Goal: Information Seeking & Learning: Learn about a topic

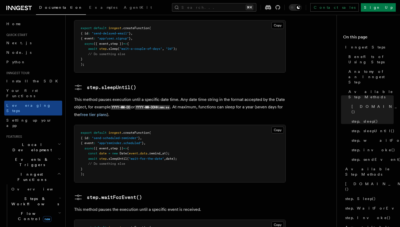
scroll to position [674, 0]
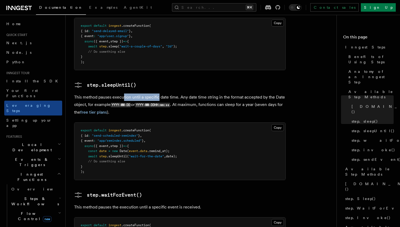
drag, startPoint x: 124, startPoint y: 62, endPoint x: 159, endPoint y: 62, distance: 34.4
click at [159, 93] on p "This method pauses execution until a specific date time. Any date time string i…" at bounding box center [180, 104] width 212 height 22
click at [170, 93] on p "This method pauses execution until a specific date time. Any date time string i…" at bounding box center [180, 104] width 212 height 22
click at [193, 93] on p "This method pauses execution until a specific date time. Any date time string i…" at bounding box center [180, 104] width 212 height 22
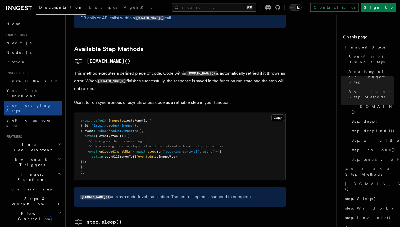
scroll to position [426, 0]
drag, startPoint x: 123, startPoint y: 43, endPoint x: 187, endPoint y: 43, distance: 64.6
click at [186, 69] on p "This method executes a defined piece of code. Code within step.run() is automat…" at bounding box center [180, 80] width 212 height 23
click at [187, 69] on p "This method executes a defined piece of code. Code within step.run() is automat…" at bounding box center [180, 80] width 212 height 23
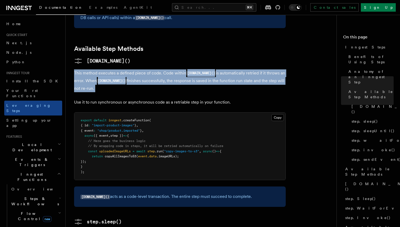
click at [187, 69] on p "This method executes a defined piece of code. Code within step.run() is automat…" at bounding box center [180, 80] width 212 height 23
click at [216, 69] on p "This method executes a defined piece of code. Code within step.run() is automat…" at bounding box center [180, 80] width 212 height 23
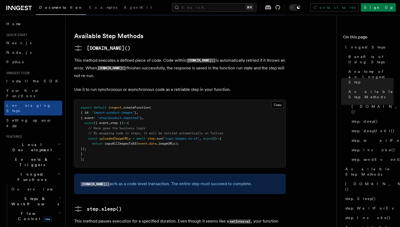
scroll to position [441, 0]
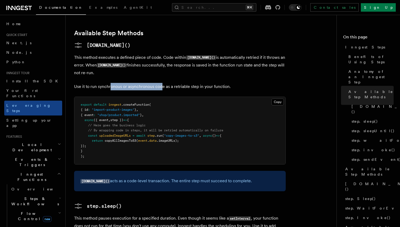
drag, startPoint x: 111, startPoint y: 48, endPoint x: 164, endPoint y: 48, distance: 52.9
click at [162, 83] on p "Use it to run synchronous or asynchronous code as a retriable step in your func…" at bounding box center [180, 86] width 212 height 7
click at [164, 83] on p "Use it to run synchronous or asynchronous code as a retriable step in your func…" at bounding box center [180, 86] width 212 height 7
click at [185, 83] on p "Use it to run synchronous or asynchronous code as a retriable step in your func…" at bounding box center [180, 86] width 212 height 7
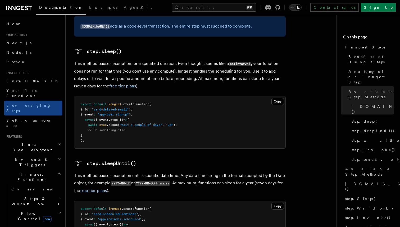
scroll to position [616, 0]
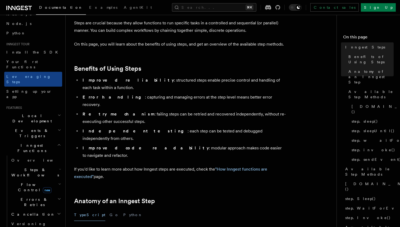
scroll to position [32, 0]
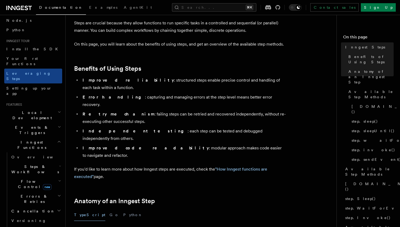
click at [59, 139] on icon "button" at bounding box center [59, 141] width 4 height 4
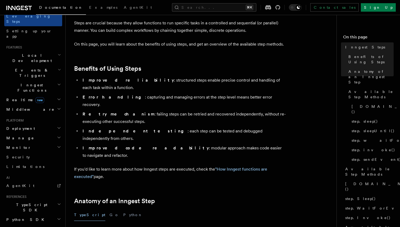
scroll to position [84, 0]
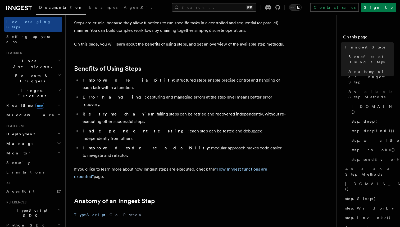
click at [61, 150] on icon "button" at bounding box center [59, 152] width 4 height 4
click at [59, 152] on icon "button" at bounding box center [59, 152] width 3 height 1
click at [57, 88] on icon "button" at bounding box center [59, 90] width 4 height 4
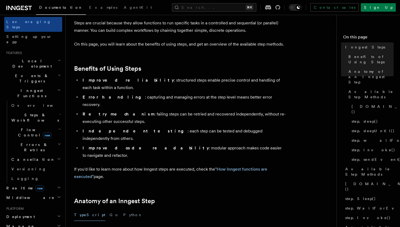
click at [24, 127] on span "Flow Control new" at bounding box center [33, 132] width 49 height 11
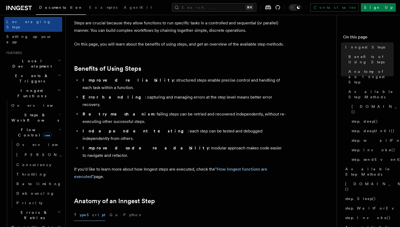
click at [23, 127] on span "Flow Control new" at bounding box center [33, 132] width 49 height 11
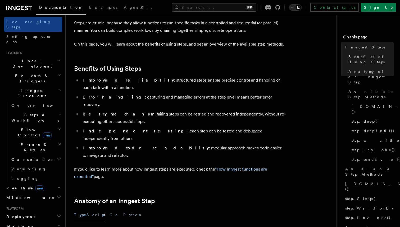
click at [23, 112] on span "Steps & Workflows" at bounding box center [34, 117] width 50 height 11
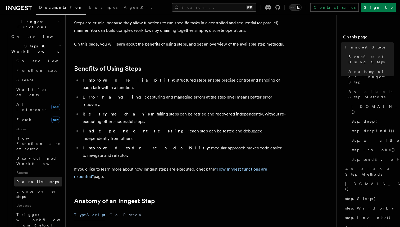
scroll to position [155, 0]
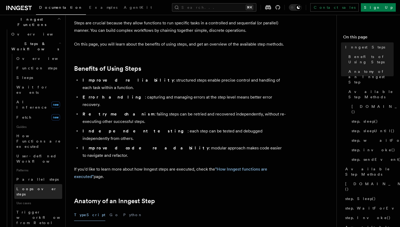
click at [30, 187] on span "Loops over steps" at bounding box center [36, 192] width 40 height 10
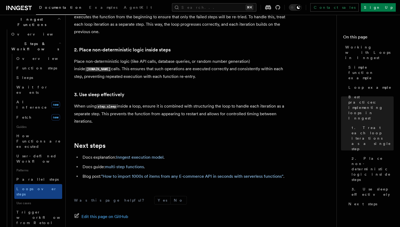
scroll to position [887, 0]
drag, startPoint x: 134, startPoint y: 100, endPoint x: 170, endPoint y: 99, distance: 36.5
click at [169, 102] on p "When using step.sleep inside a loop, ensure it is combined with structuring the…" at bounding box center [180, 113] width 212 height 22
click at [175, 102] on p "When using step.sleep inside a loop, ensure it is combined with structuring the…" at bounding box center [180, 113] width 212 height 22
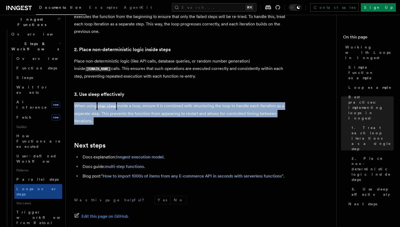
click at [175, 102] on p "When using step.sleep inside a loop, ensure it is combined with structuring the…" at bounding box center [180, 113] width 212 height 22
click at [202, 102] on p "When using step.sleep inside a loop, ensure it is combined with structuring the…" at bounding box center [180, 113] width 212 height 22
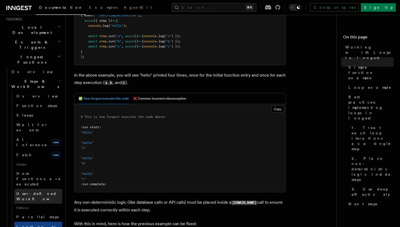
scroll to position [116, 0]
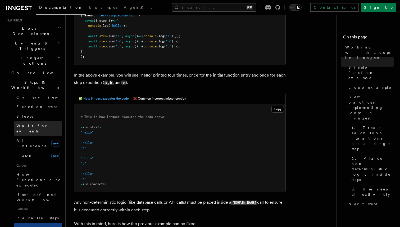
click at [28, 124] on span "Wait for events" at bounding box center [31, 129] width 31 height 10
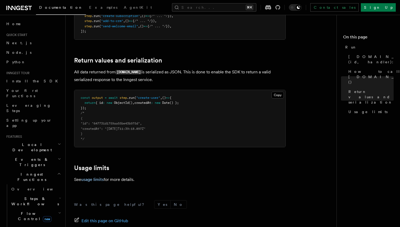
scroll to position [424, 0]
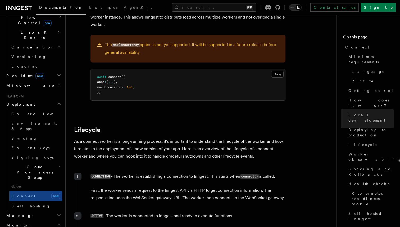
scroll to position [1284, 0]
